Goal: Information Seeking & Learning: Learn about a topic

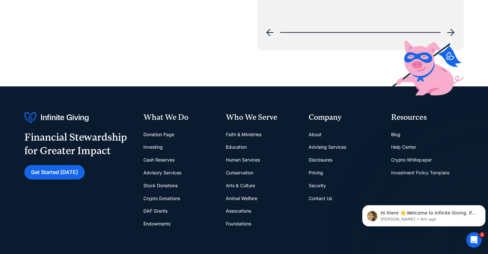
scroll to position [2536, 0]
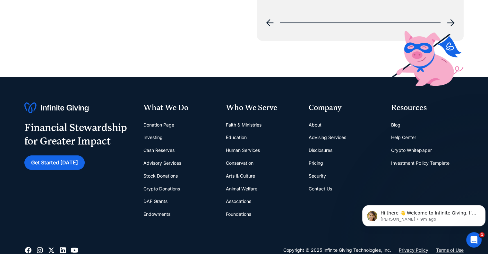
click at [241, 176] on link "Arts & Culture" at bounding box center [240, 175] width 29 height 13
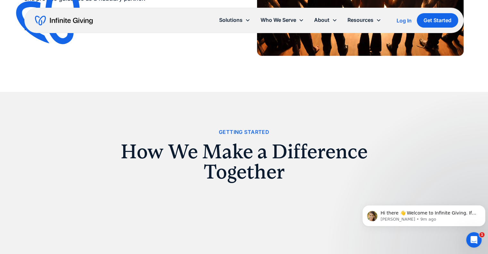
scroll to position [628, 0]
